Goal: Find specific page/section: Find specific page/section

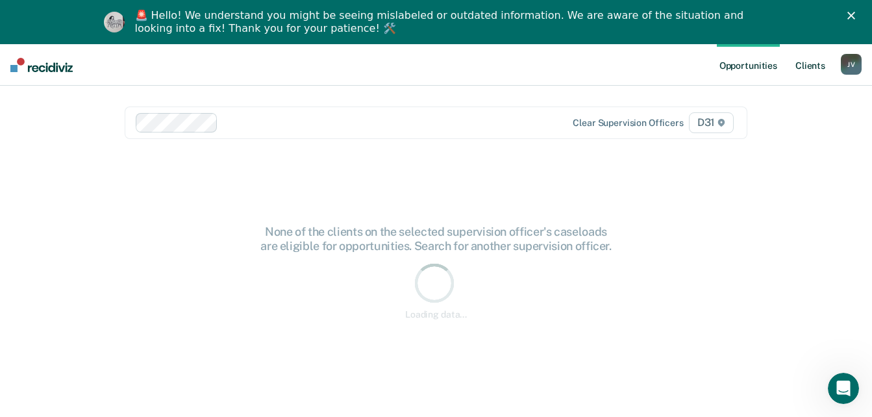
click at [798, 66] on link "Client s" at bounding box center [809, 65] width 35 height 42
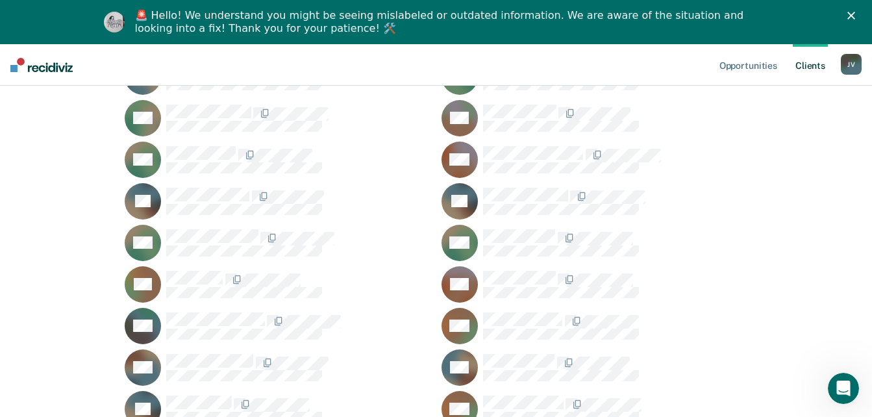
scroll to position [1623, 0]
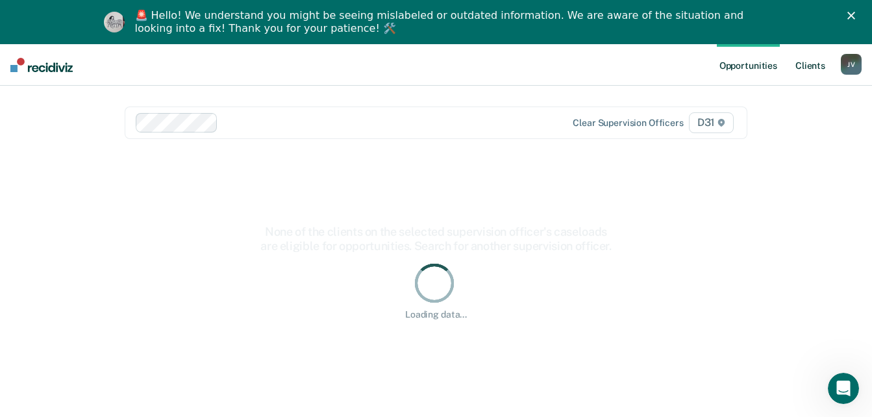
click at [805, 67] on link "Client s" at bounding box center [809, 65] width 35 height 42
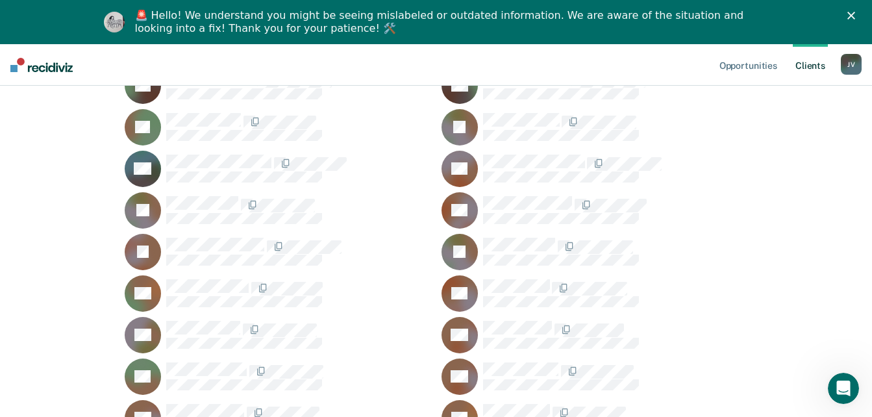
scroll to position [130, 0]
